Goal: Complete application form

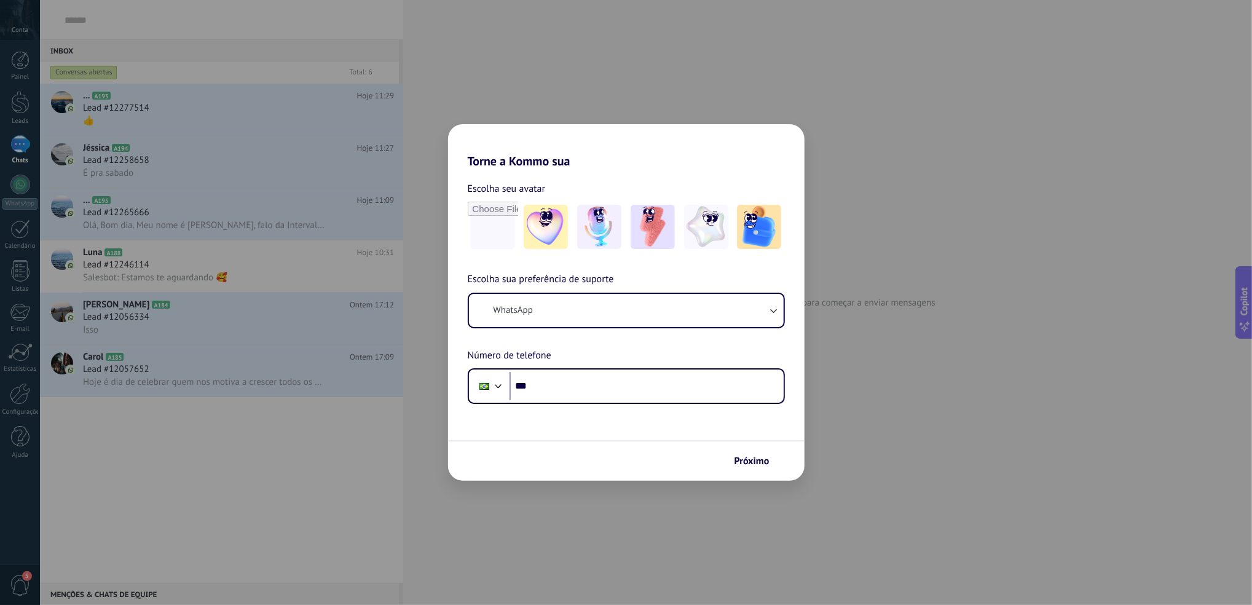
click at [876, 351] on div "Torne a Kommo sua Escolha seu avatar Escolha sua preferência de suporte WhatsAp…" at bounding box center [626, 302] width 1252 height 605
click at [729, 459] on button "Próximo" at bounding box center [757, 460] width 57 height 21
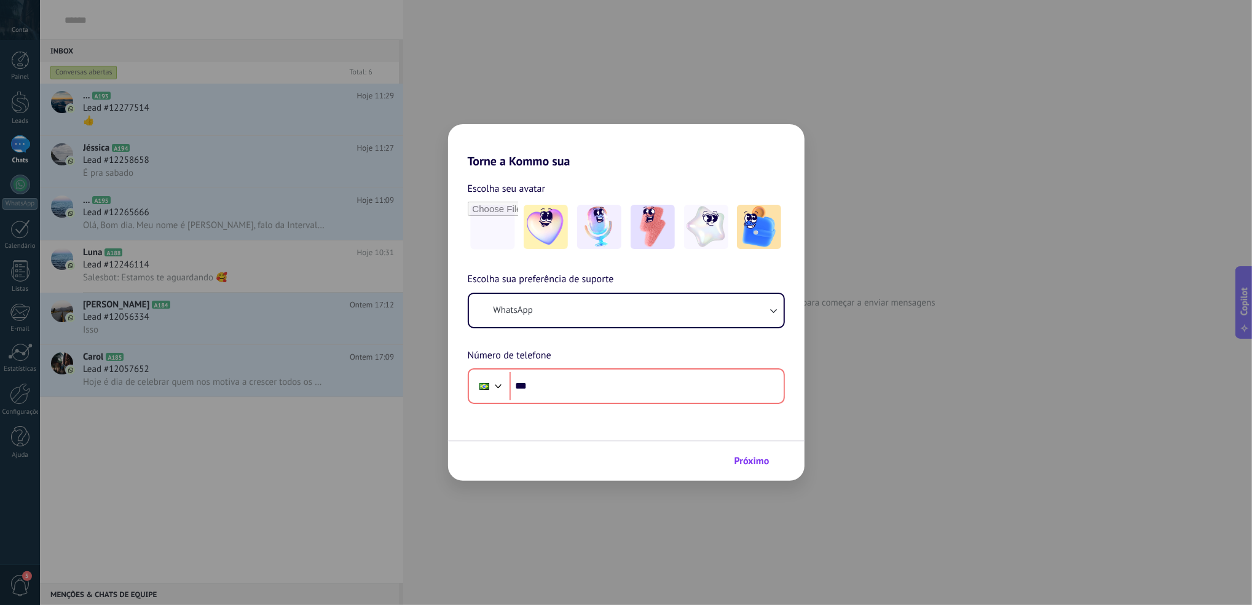
click at [744, 461] on span "Próximo" at bounding box center [751, 461] width 35 height 9
click at [513, 235] on input "file" at bounding box center [493, 227] width 48 height 48
click at [944, 192] on div "Torne a Kommo sua Escolha seu avatar Escolha sua preferência de suporte WhatsAp…" at bounding box center [626, 302] width 1252 height 605
